Goal: Book appointment/travel/reservation

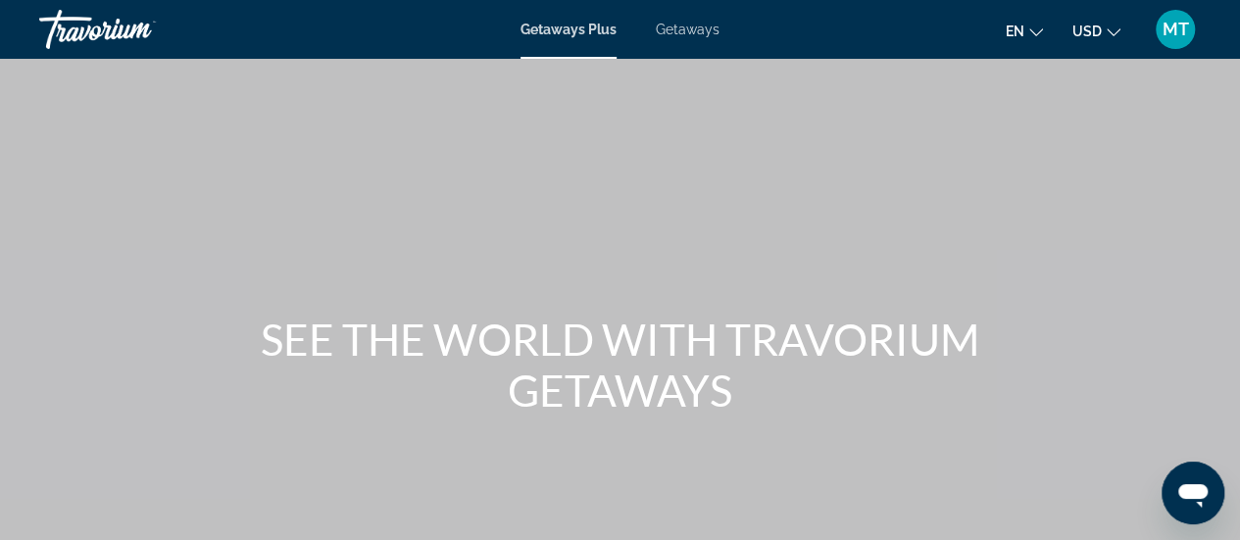
click at [689, 31] on span "Getaways" at bounding box center [688, 30] width 64 height 16
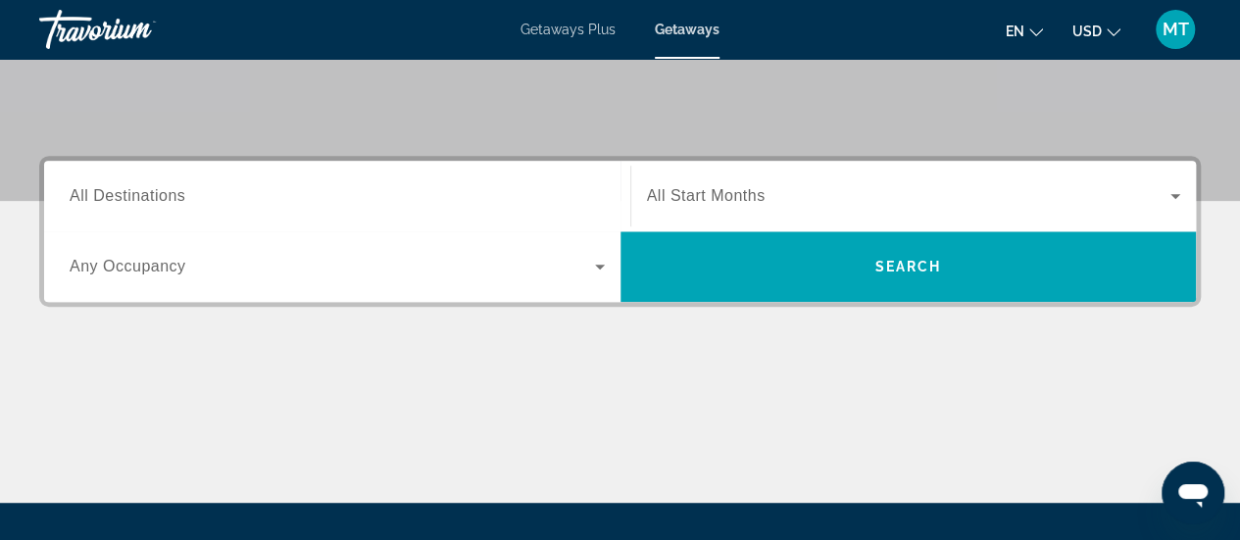
scroll to position [455, 0]
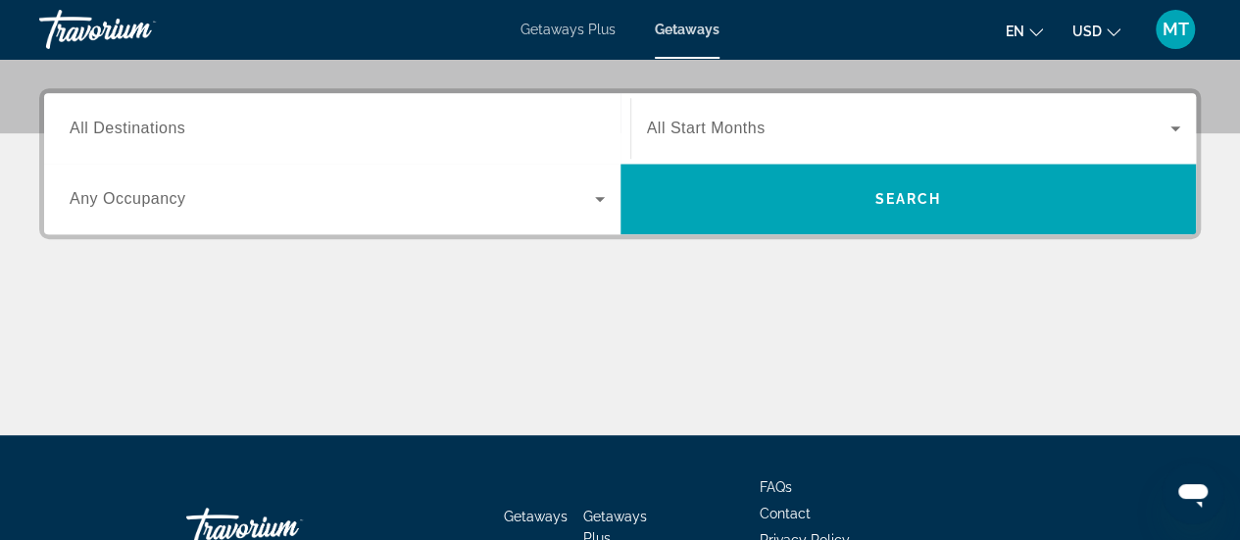
click at [165, 126] on span "All Destinations" at bounding box center [128, 128] width 116 height 17
click at [165, 126] on input "Destination All Destinations" at bounding box center [337, 130] width 535 height 24
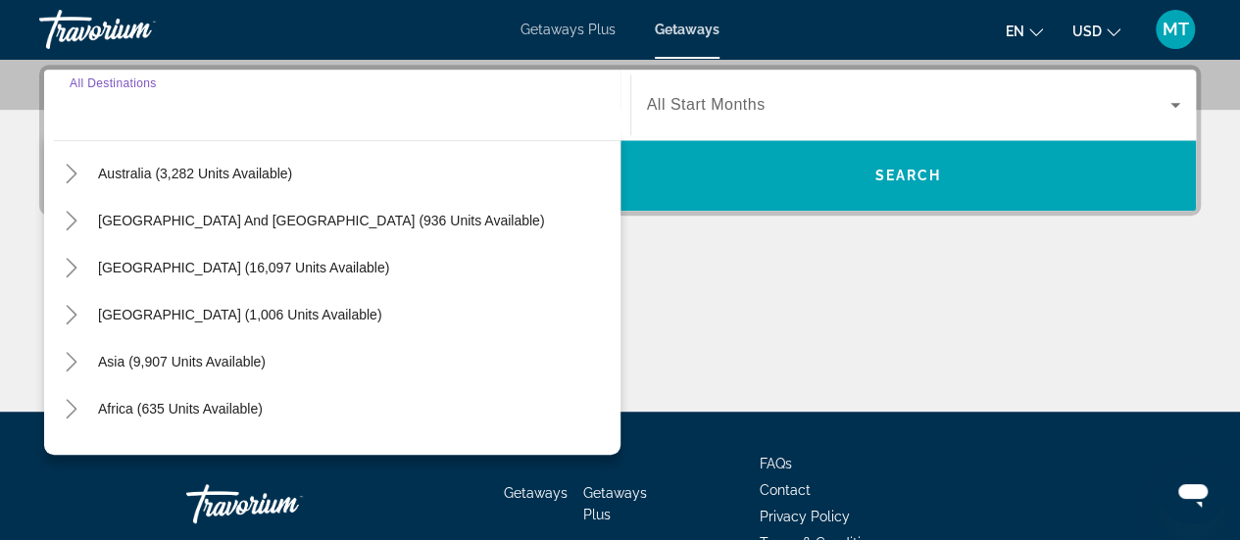
scroll to position [285, 0]
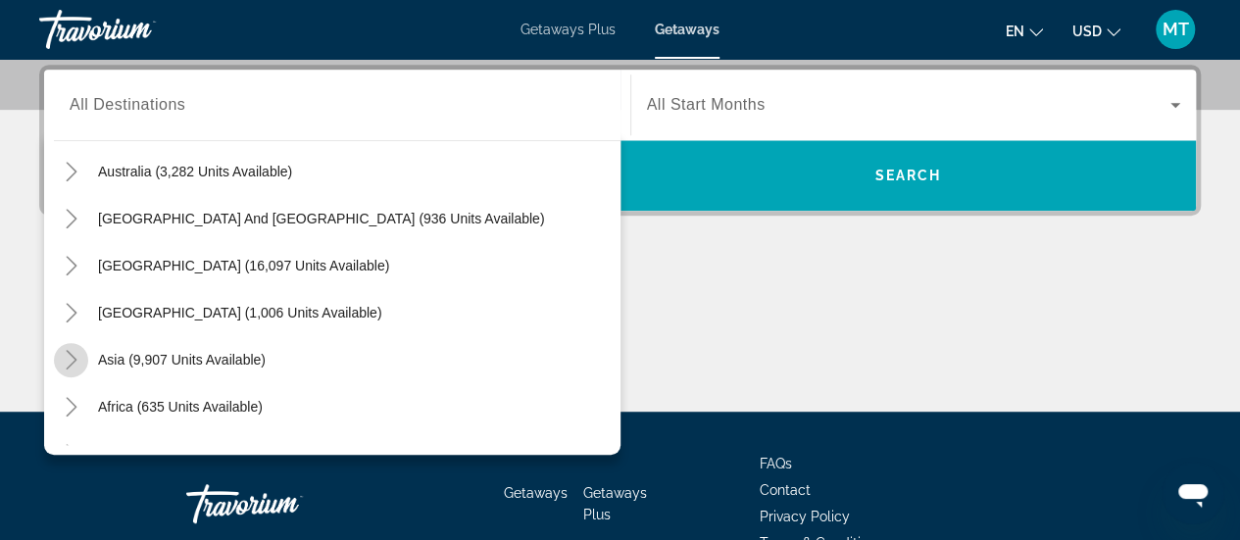
click at [74, 350] on icon "Toggle Asia (9,907 units available)" at bounding box center [72, 360] width 20 height 20
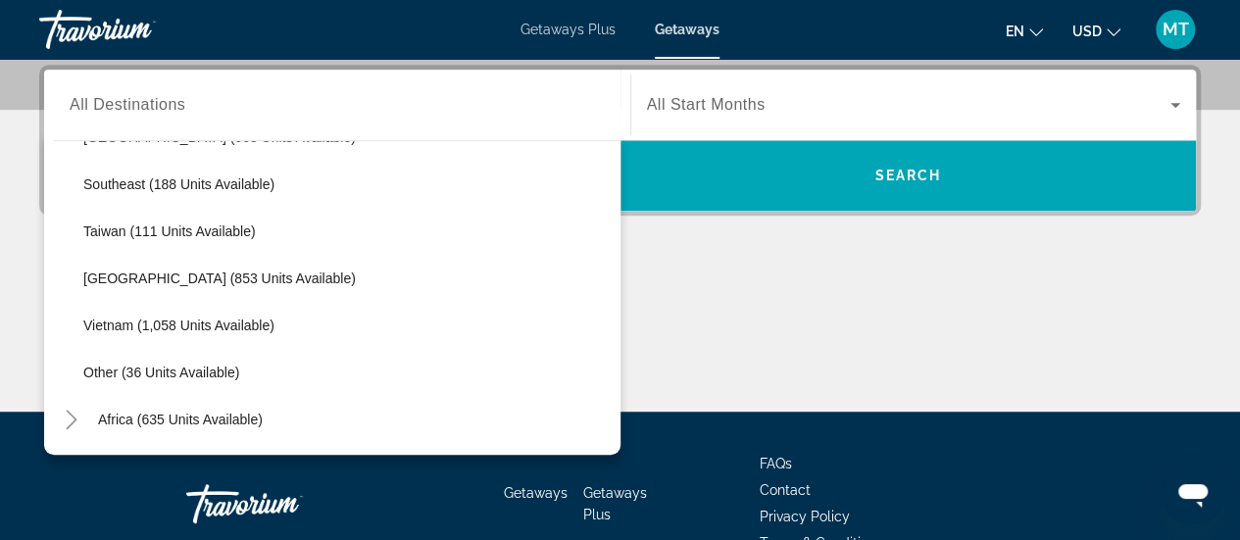
scroll to position [980, 0]
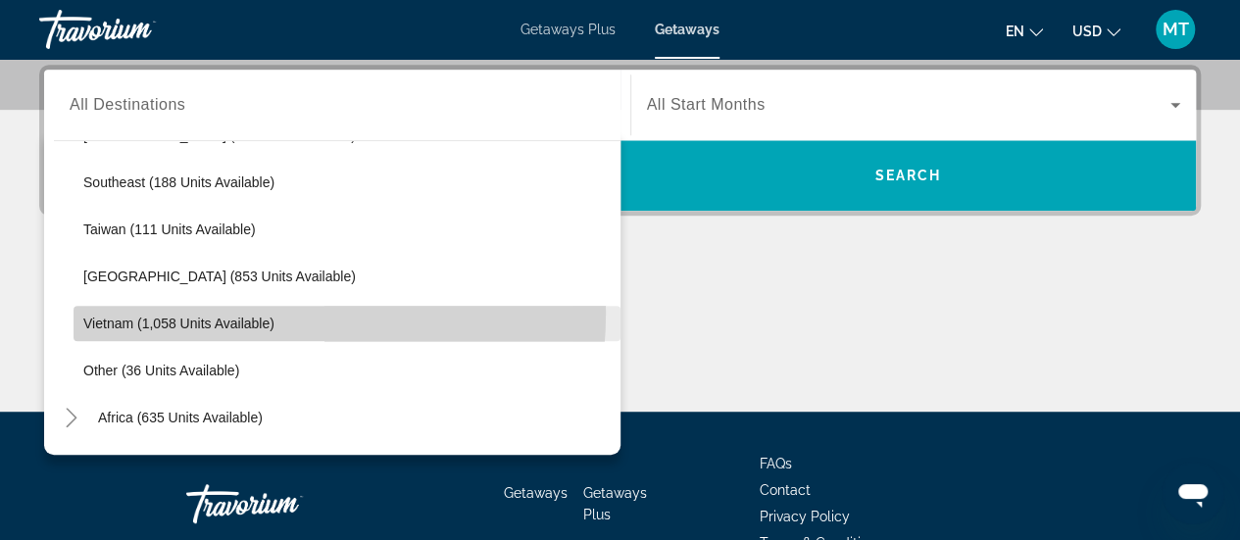
click at [216, 311] on span "Search widget" at bounding box center [347, 323] width 547 height 47
type input "**********"
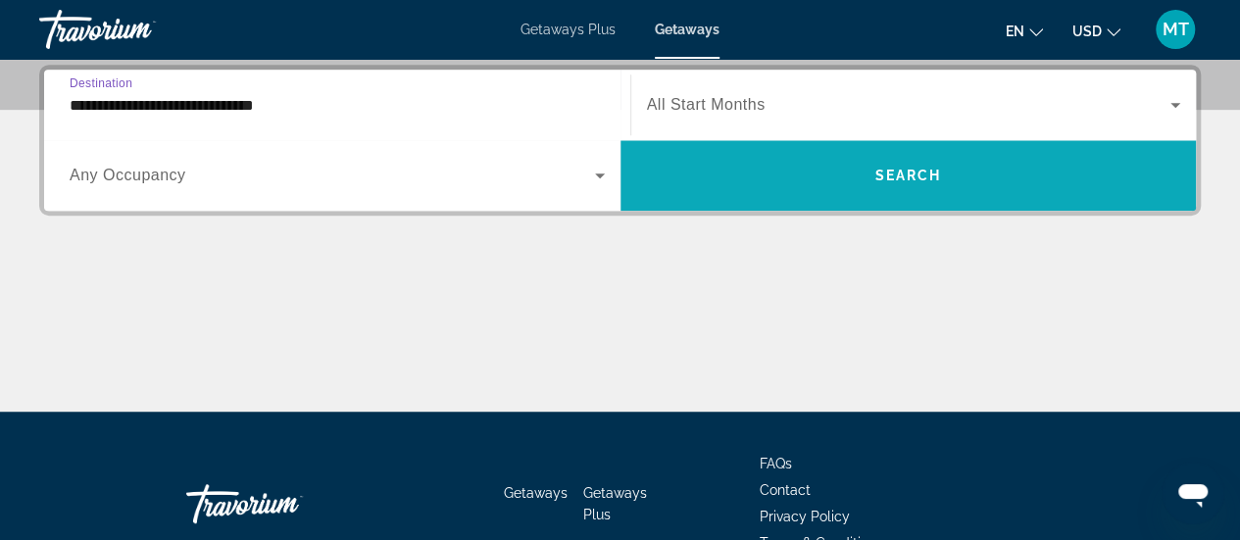
click at [740, 177] on span "Search widget" at bounding box center [908, 175] width 576 height 47
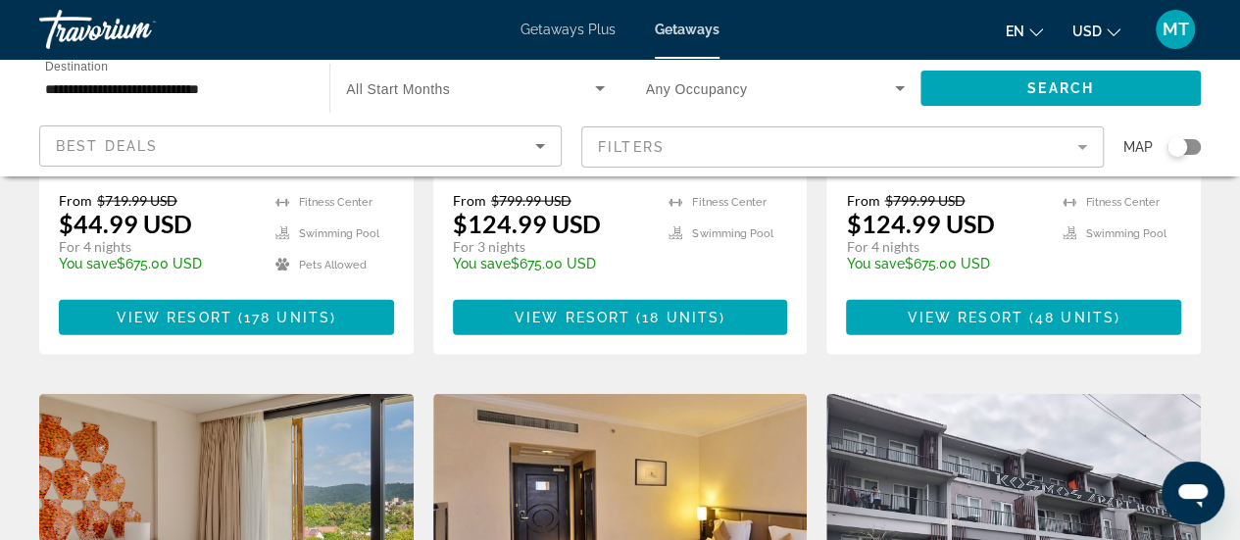
scroll to position [2063, 0]
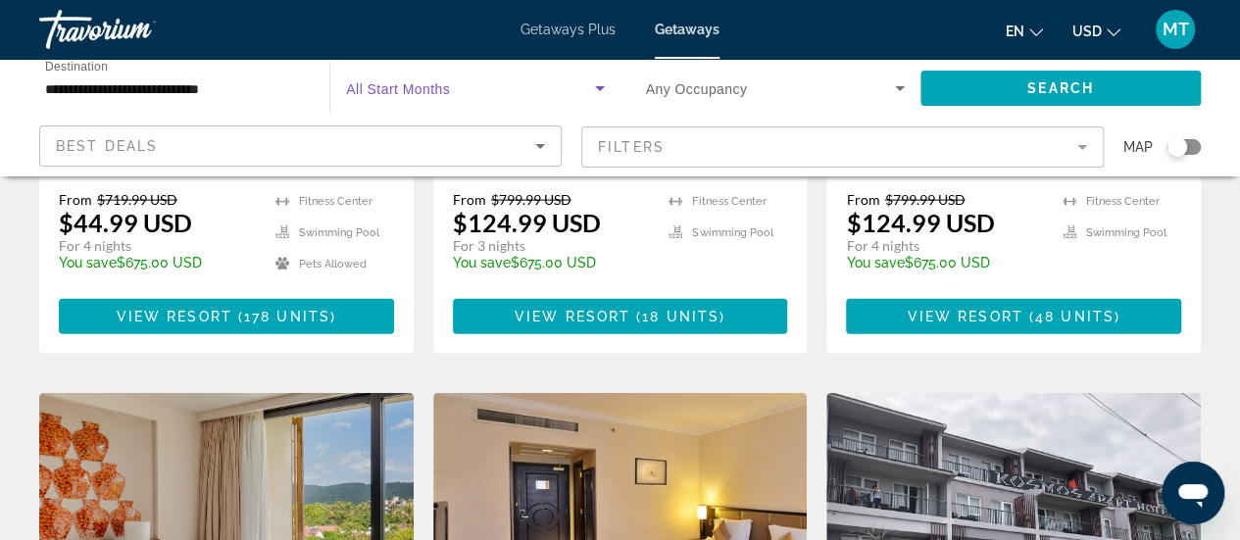
click at [582, 97] on span "Search widget" at bounding box center [470, 88] width 248 height 24
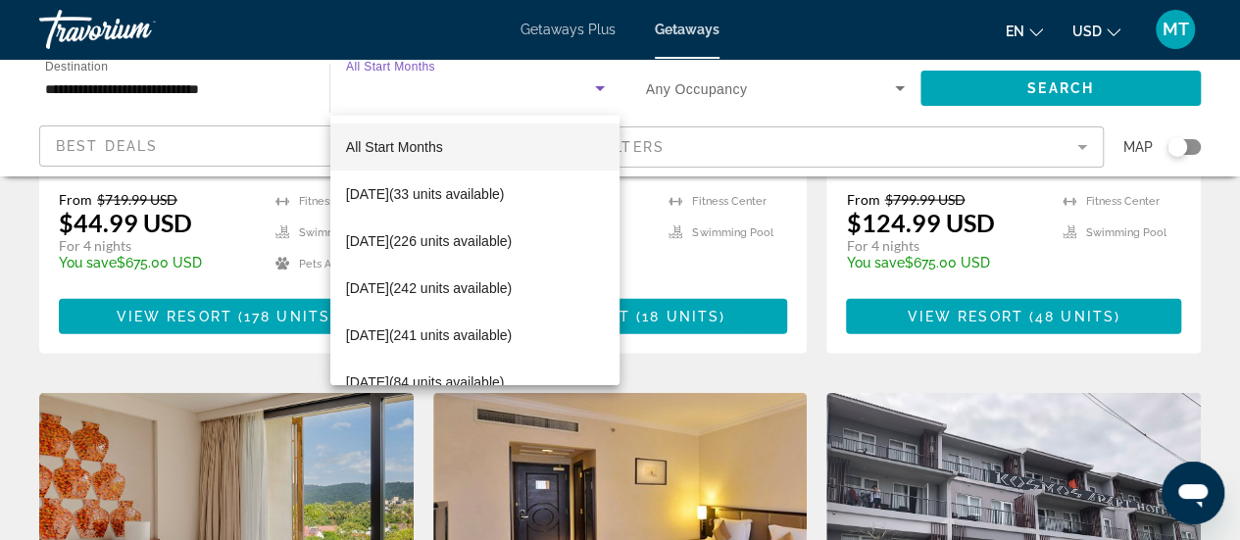
click at [819, 93] on div at bounding box center [620, 270] width 1240 height 540
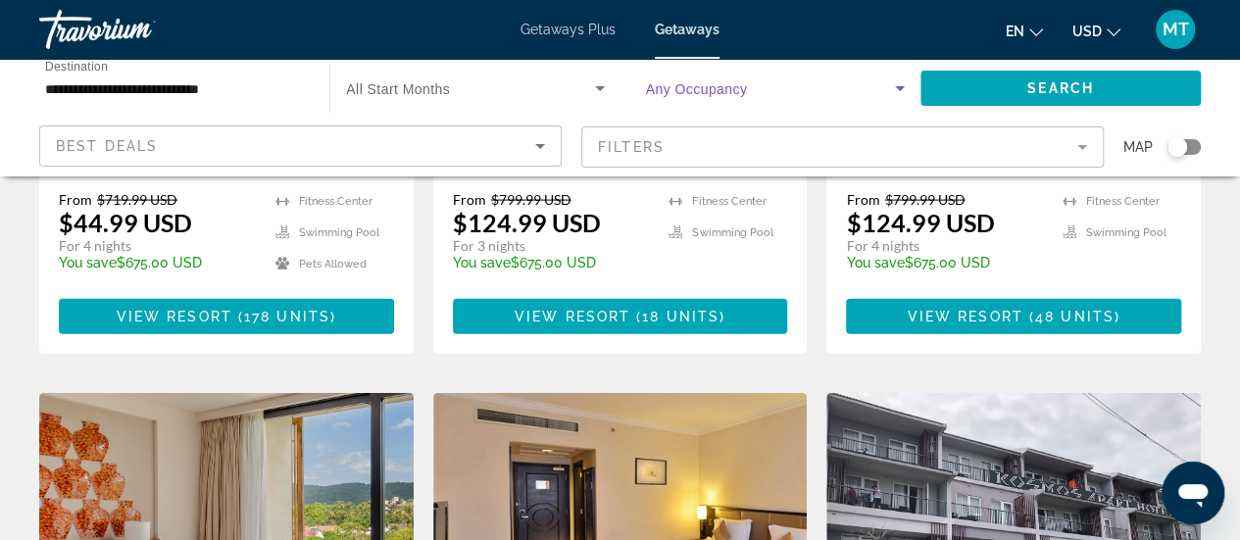
click at [708, 79] on span "Search widget" at bounding box center [770, 88] width 249 height 24
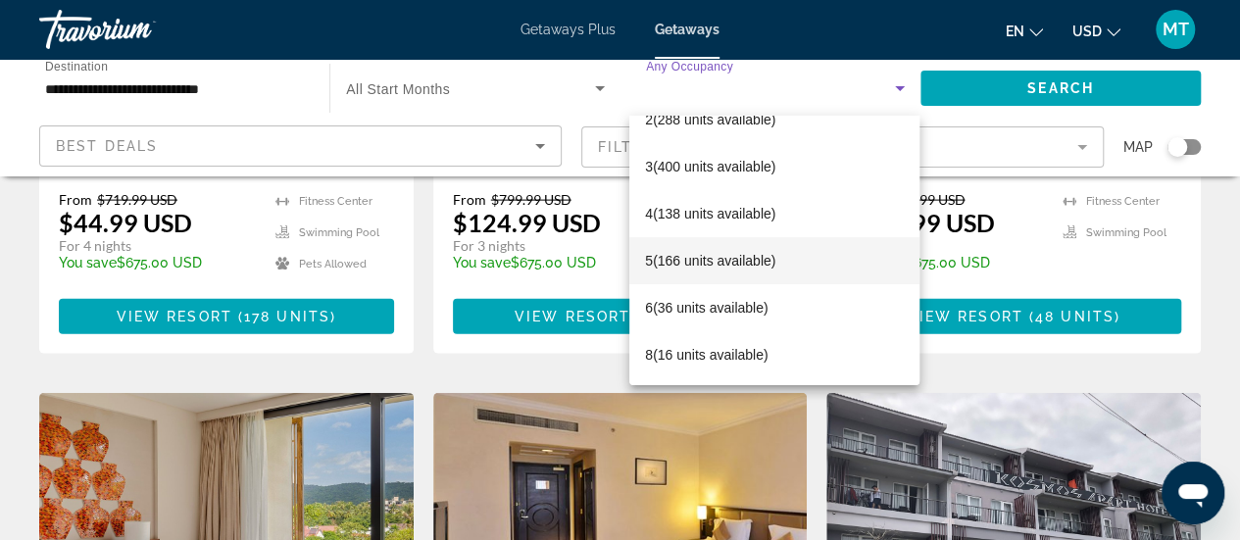
scroll to position [74, 0]
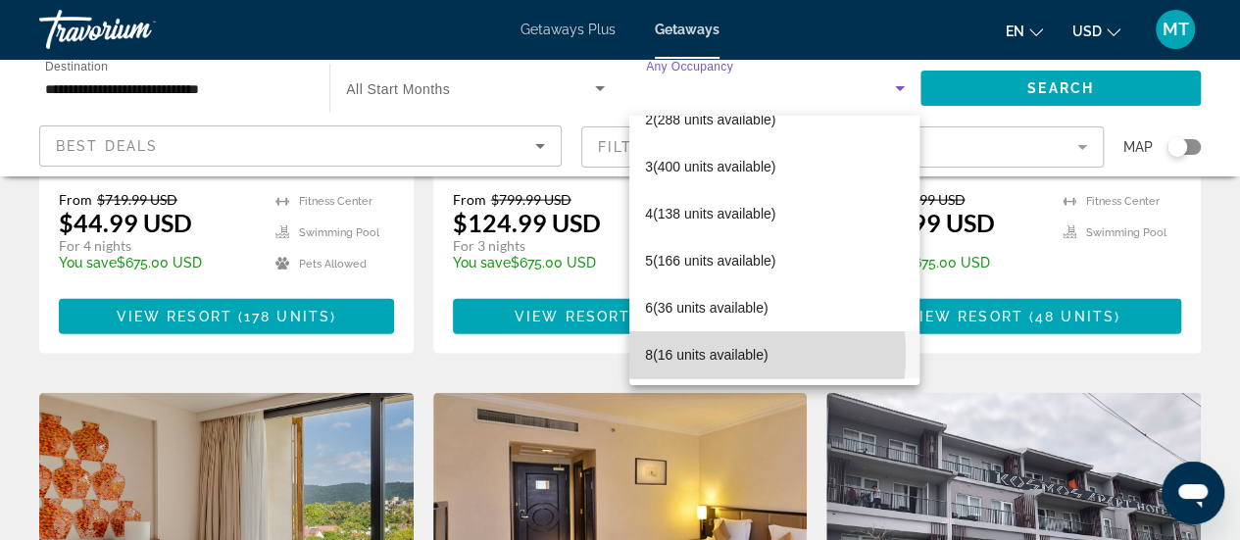
click at [673, 354] on span "8 (16 units available)" at bounding box center [706, 355] width 123 height 24
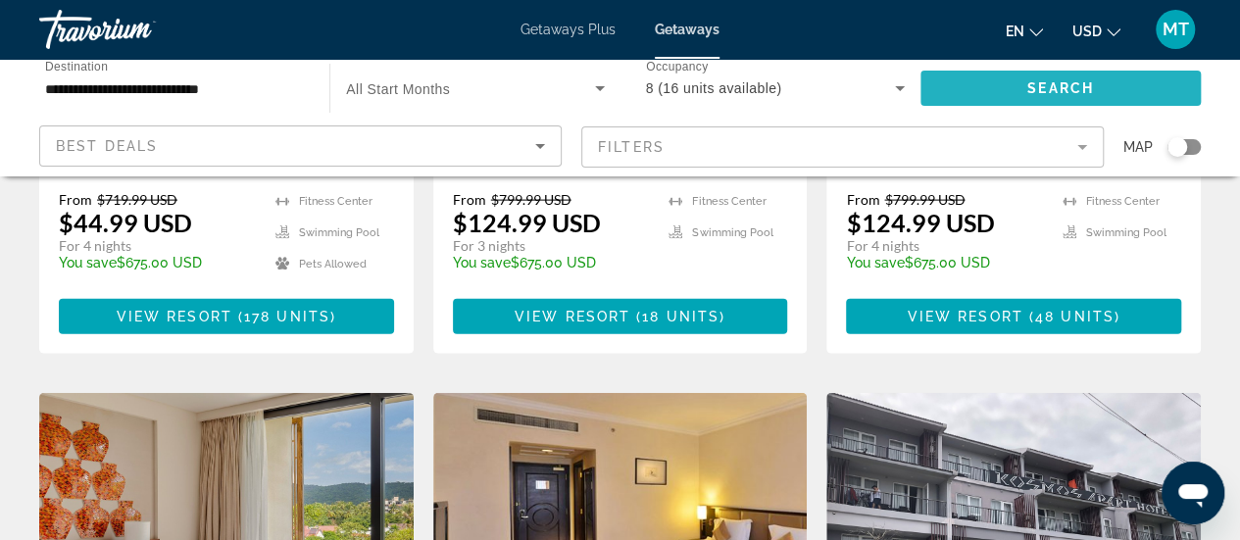
click at [973, 79] on span "Search widget" at bounding box center [1060, 88] width 280 height 47
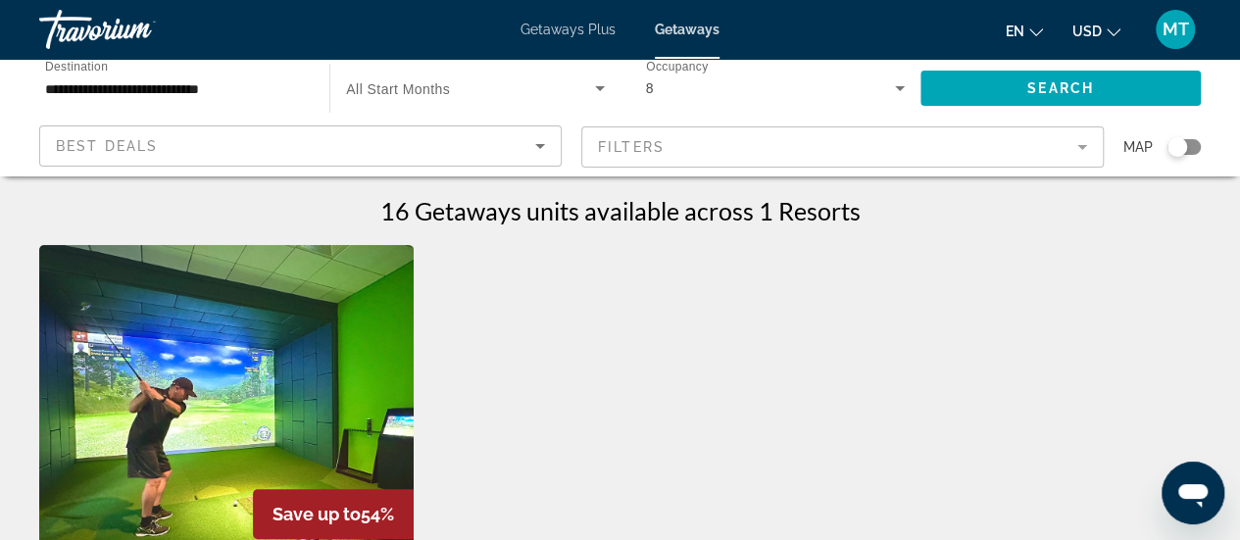
click at [325, 318] on img "Main content" at bounding box center [226, 402] width 374 height 314
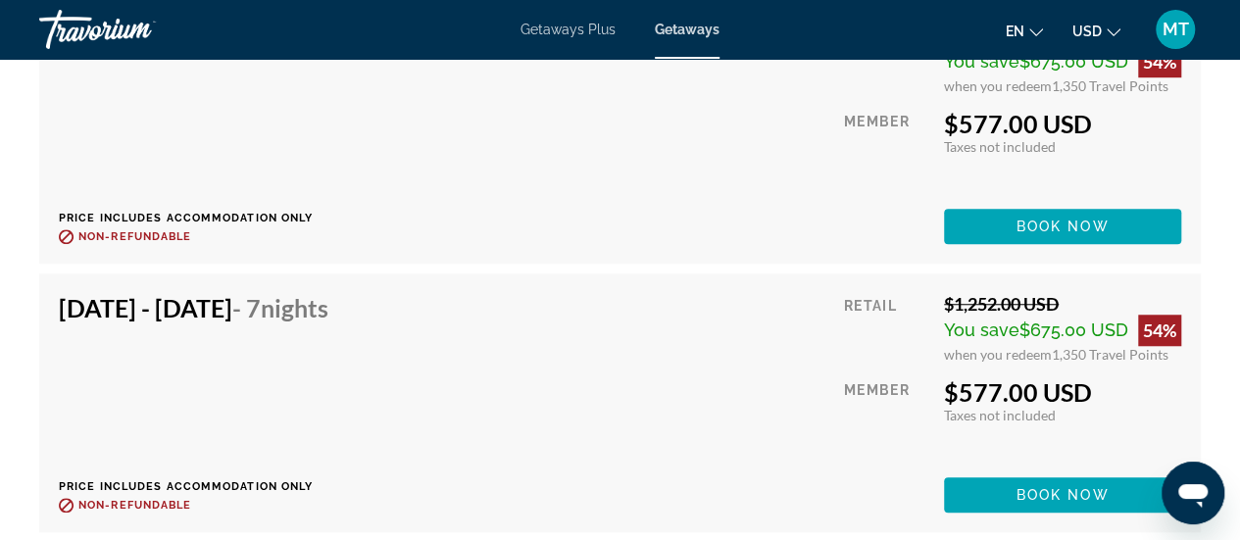
scroll to position [4389, 0]
